Goal: Task Accomplishment & Management: Manage account settings

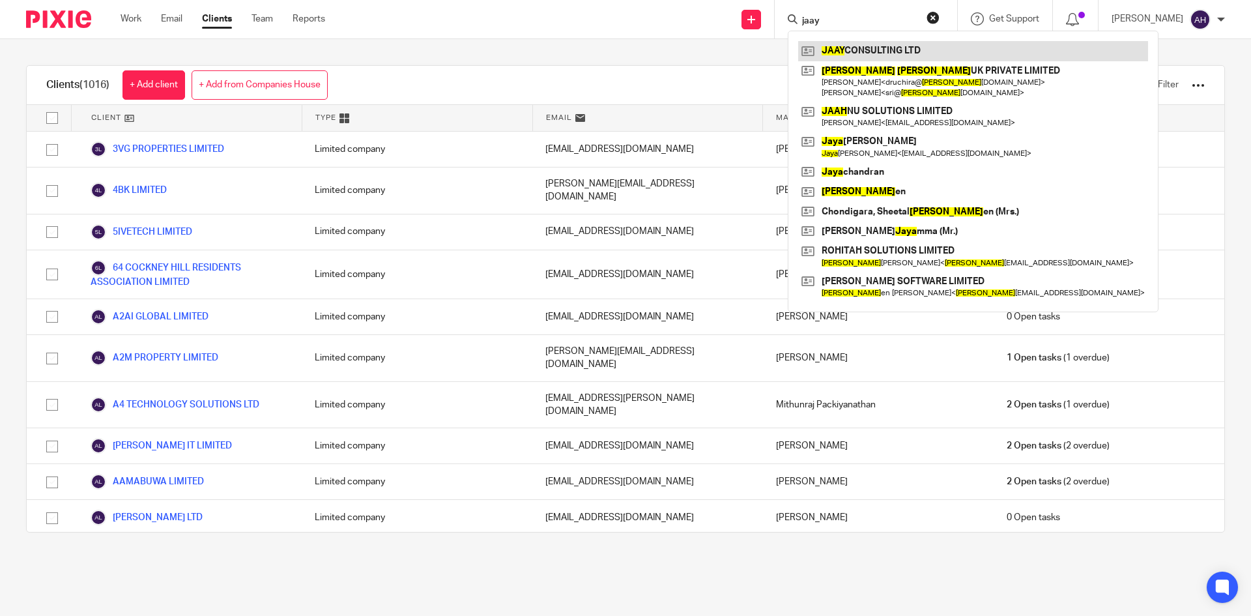
type input "jaay"
click at [818, 55] on link at bounding box center [973, 51] width 350 height 20
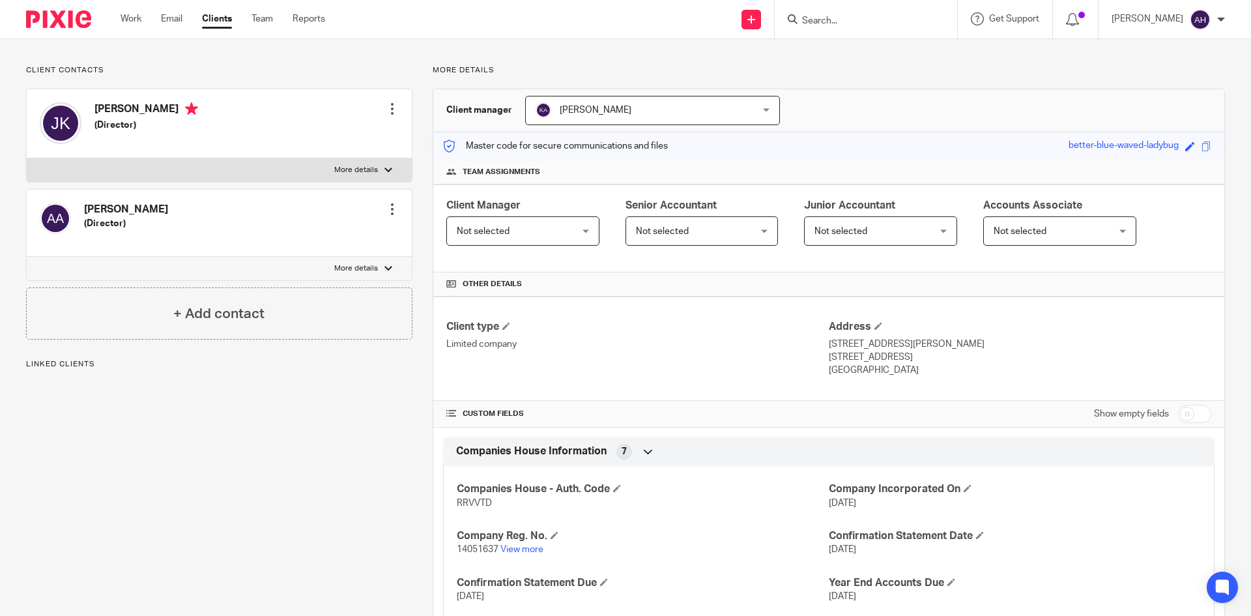
scroll to position [130, 0]
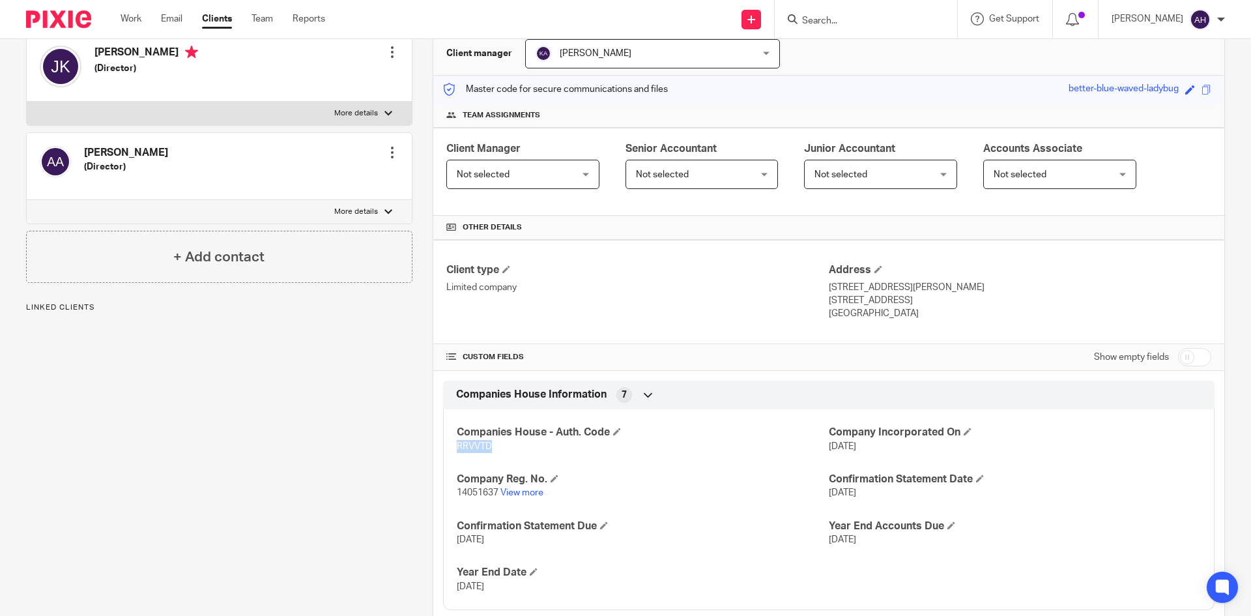
drag, startPoint x: 488, startPoint y: 448, endPoint x: 442, endPoint y: 448, distance: 45.6
click at [443, 448] on div "Companies House - Auth. Code RRVVTD Company Incorporated On 19 Apr 2022 Company…" at bounding box center [828, 504] width 771 height 210
copy span "RRVVTD"
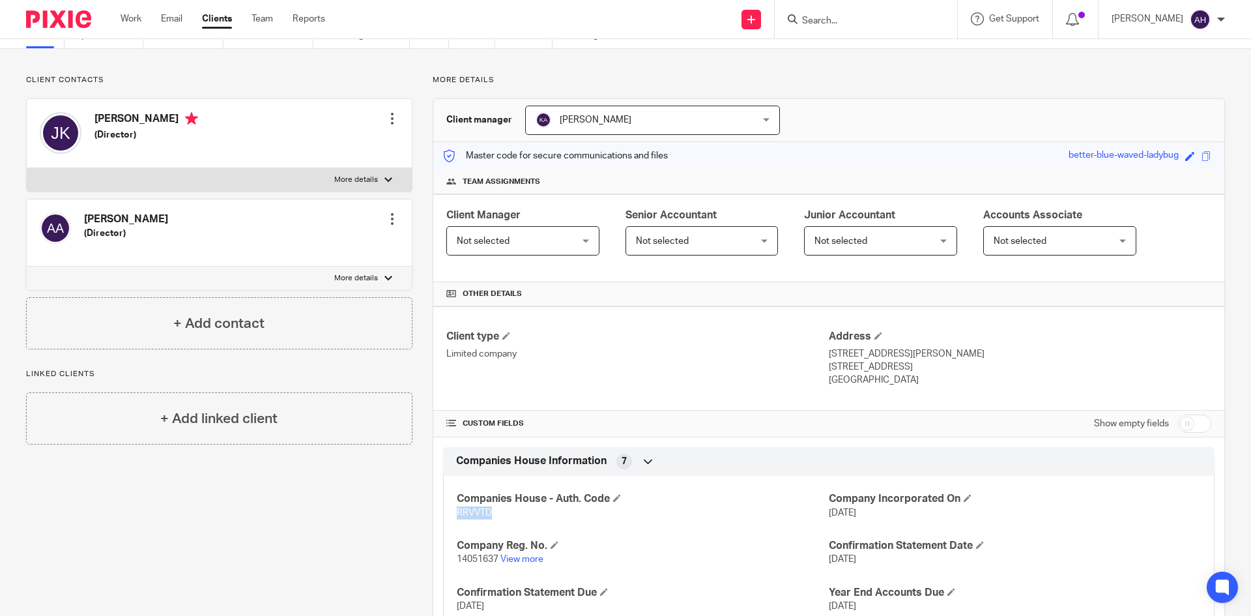
scroll to position [0, 0]
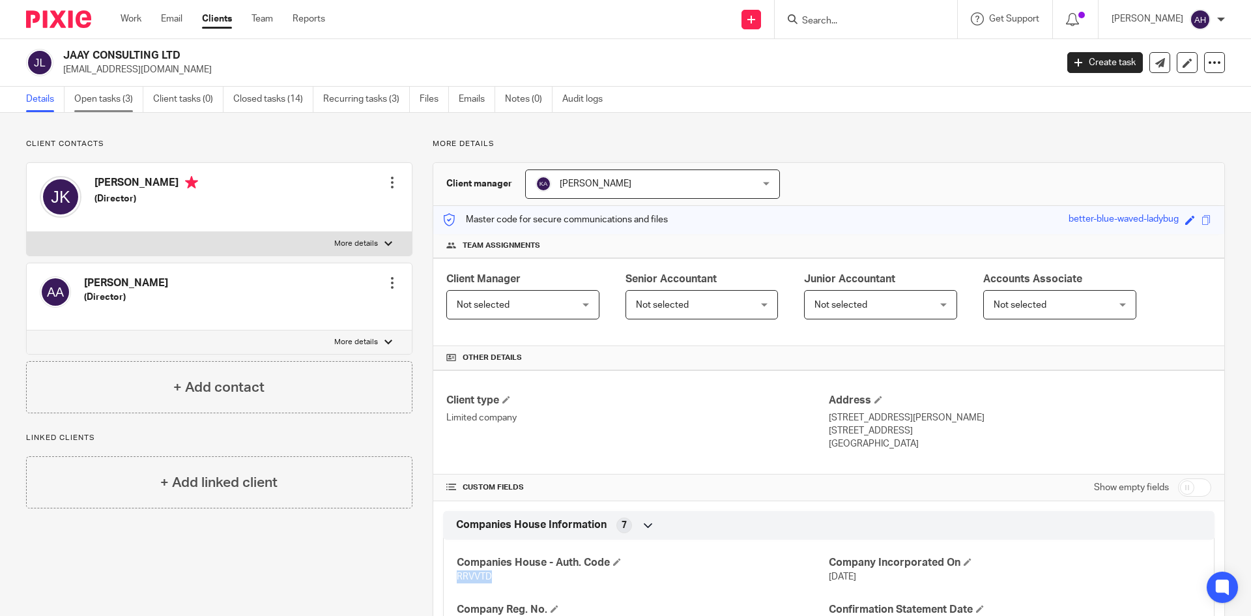
click at [97, 103] on link "Open tasks (3)" at bounding box center [108, 99] width 69 height 25
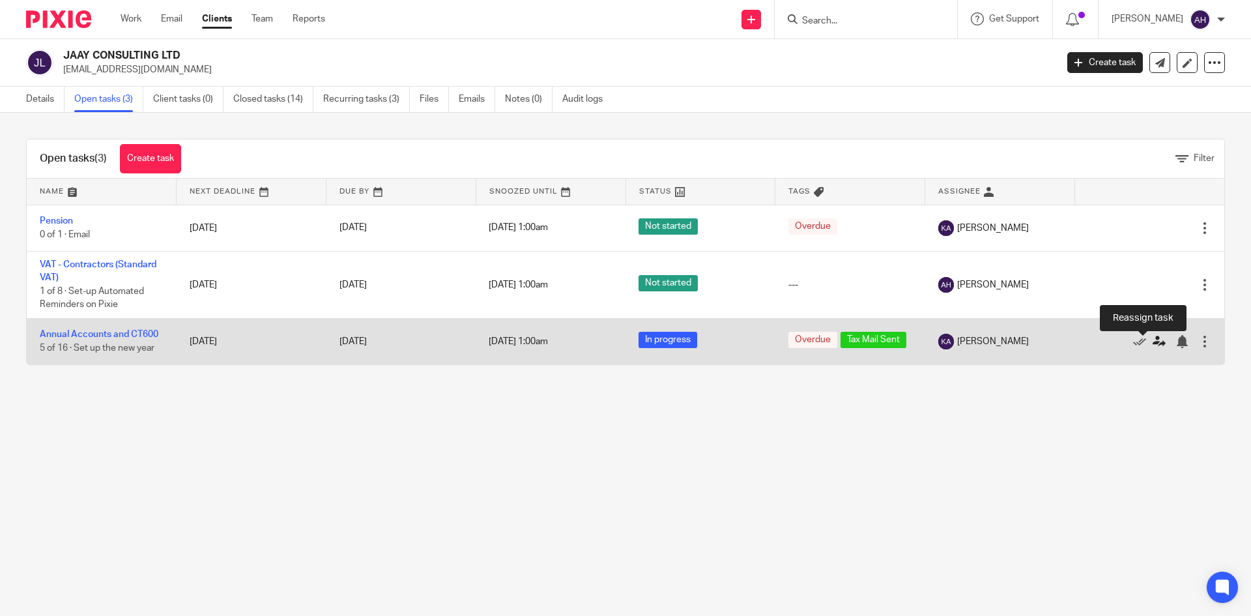
click at [1153, 345] on icon at bounding box center [1159, 341] width 13 height 13
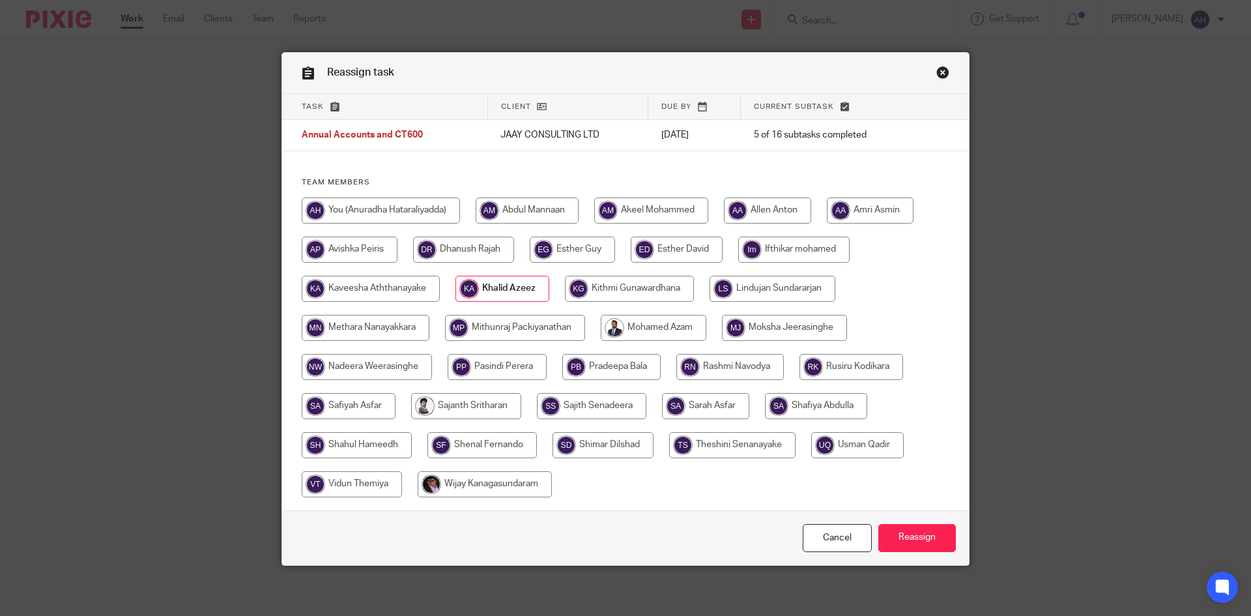
click at [420, 214] on input "radio" at bounding box center [381, 210] width 158 height 26
radio input "true"
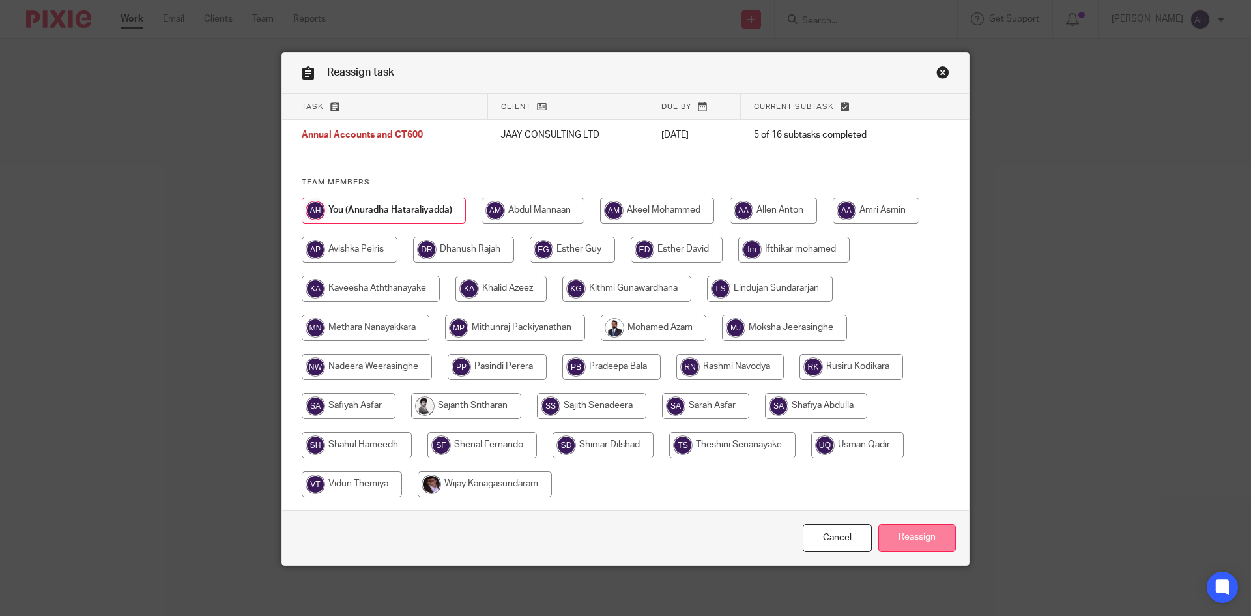
click at [928, 526] on input "Reassign" at bounding box center [917, 538] width 78 height 28
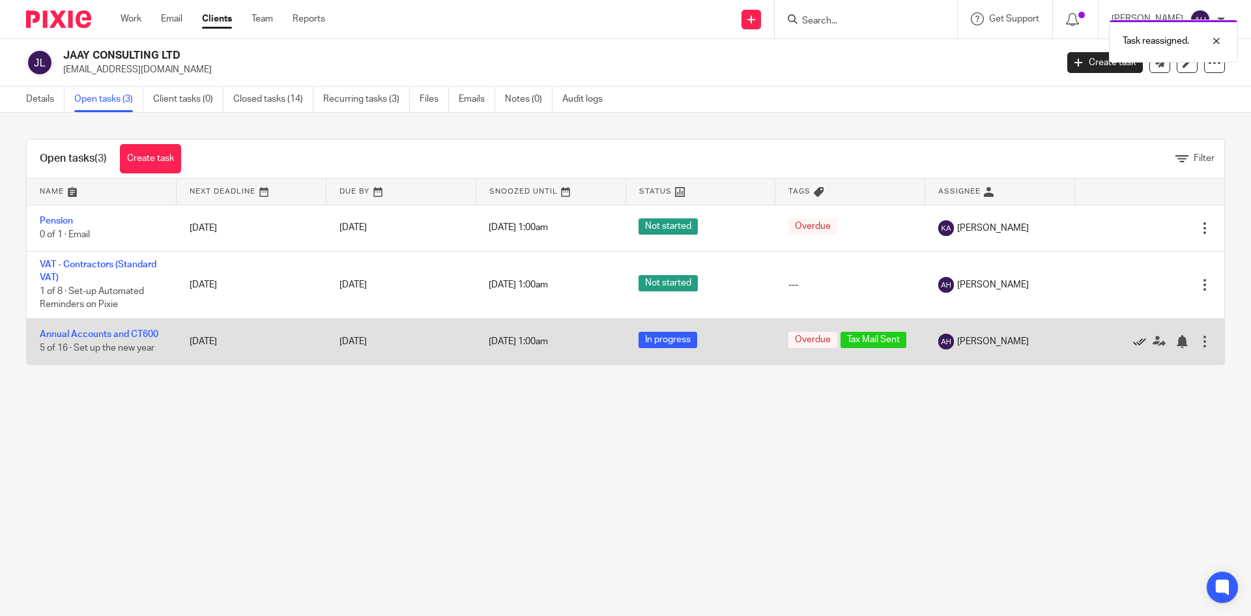
click at [1133, 344] on icon at bounding box center [1139, 341] width 13 height 13
